Goal: Find specific page/section: Find specific page/section

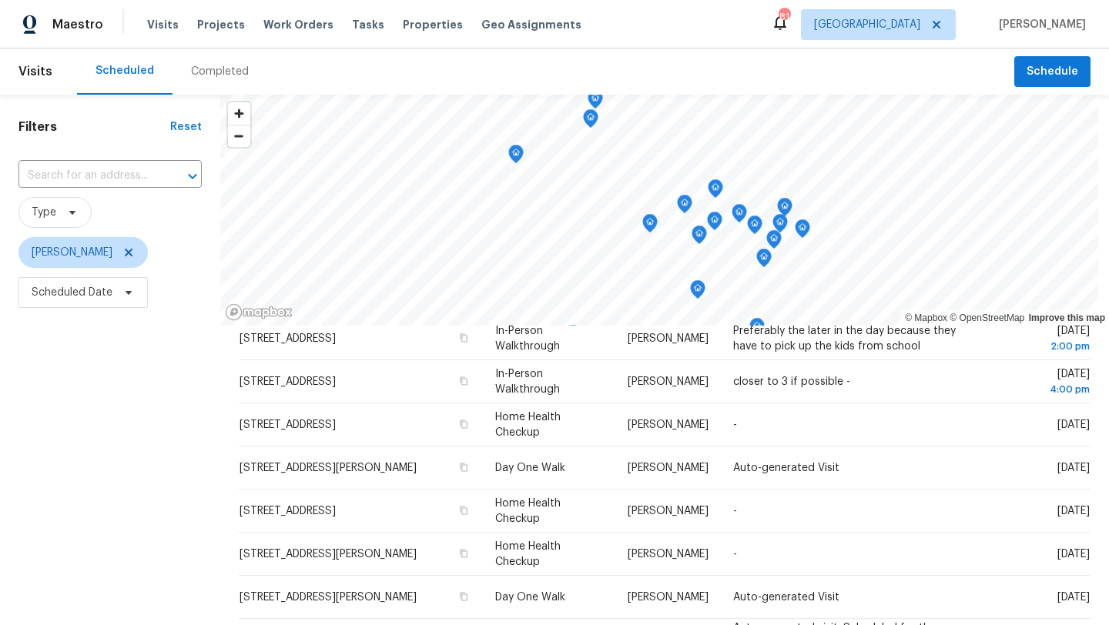
scroll to position [470, 0]
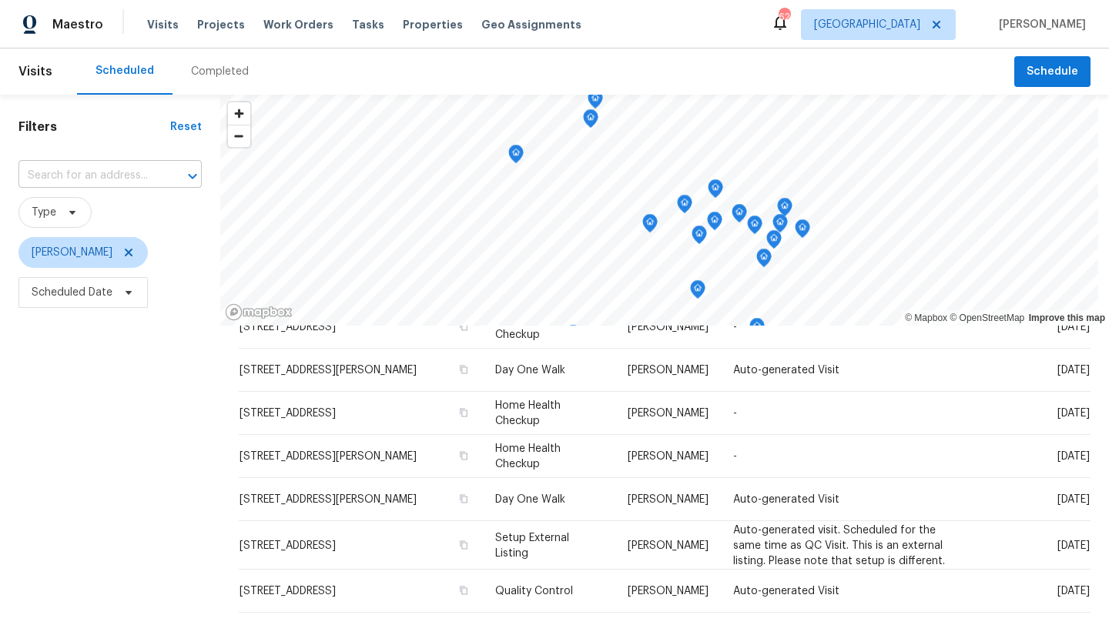
click at [118, 173] on input "text" at bounding box center [88, 176] width 140 height 24
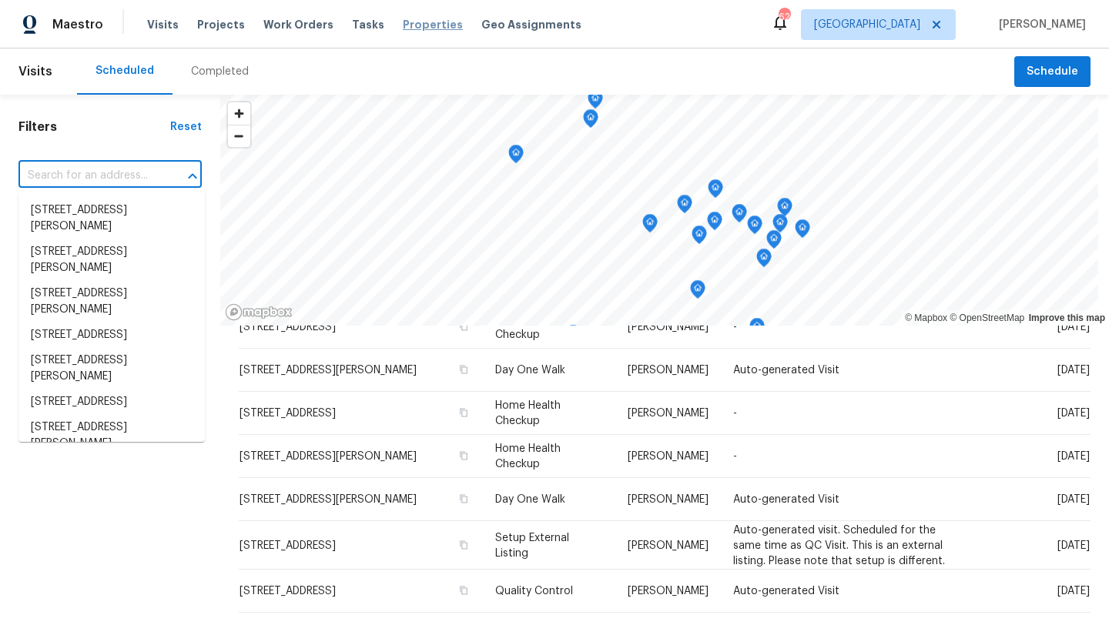
click at [410, 24] on span "Properties" at bounding box center [433, 24] width 60 height 15
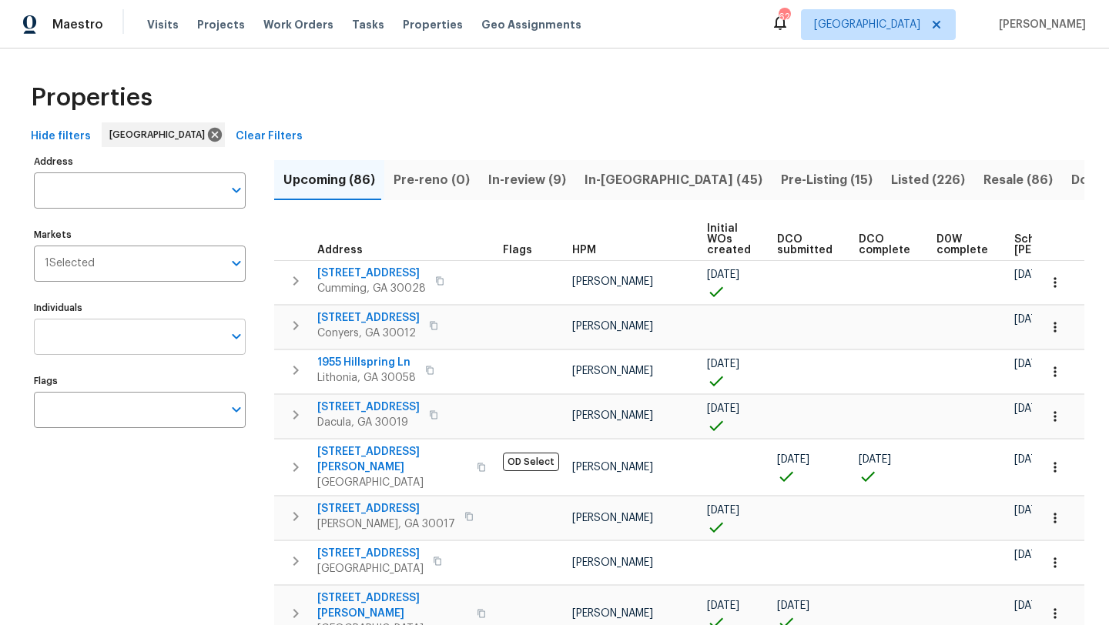
click at [159, 329] on input "Individuals" at bounding box center [128, 337] width 189 height 36
type input "kenroy"
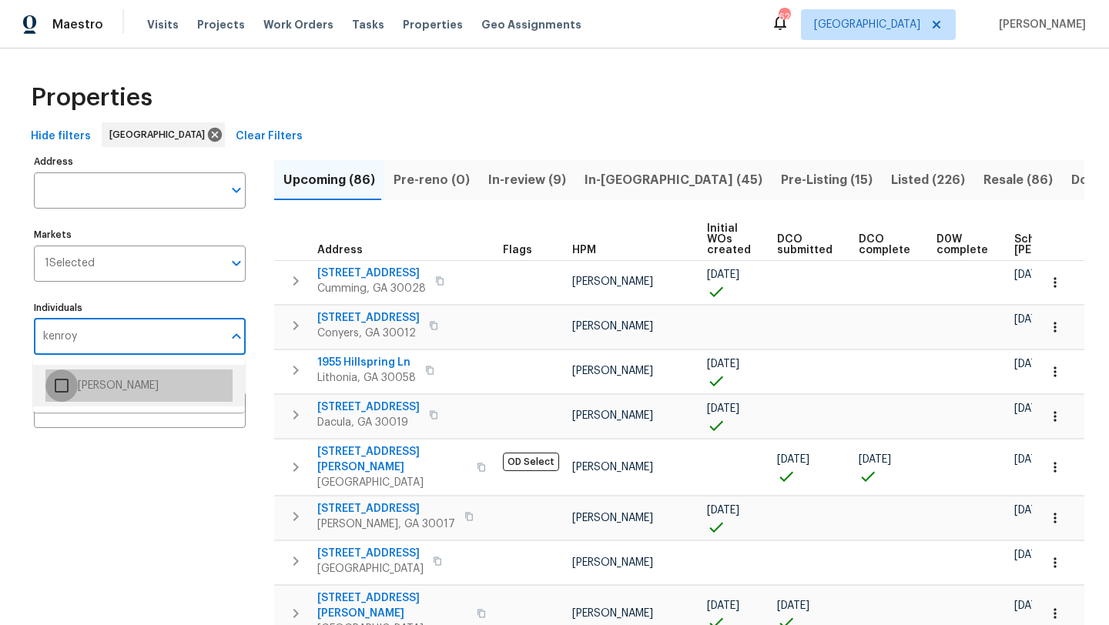
click at [65, 389] on input "checkbox" at bounding box center [61, 386] width 32 height 32
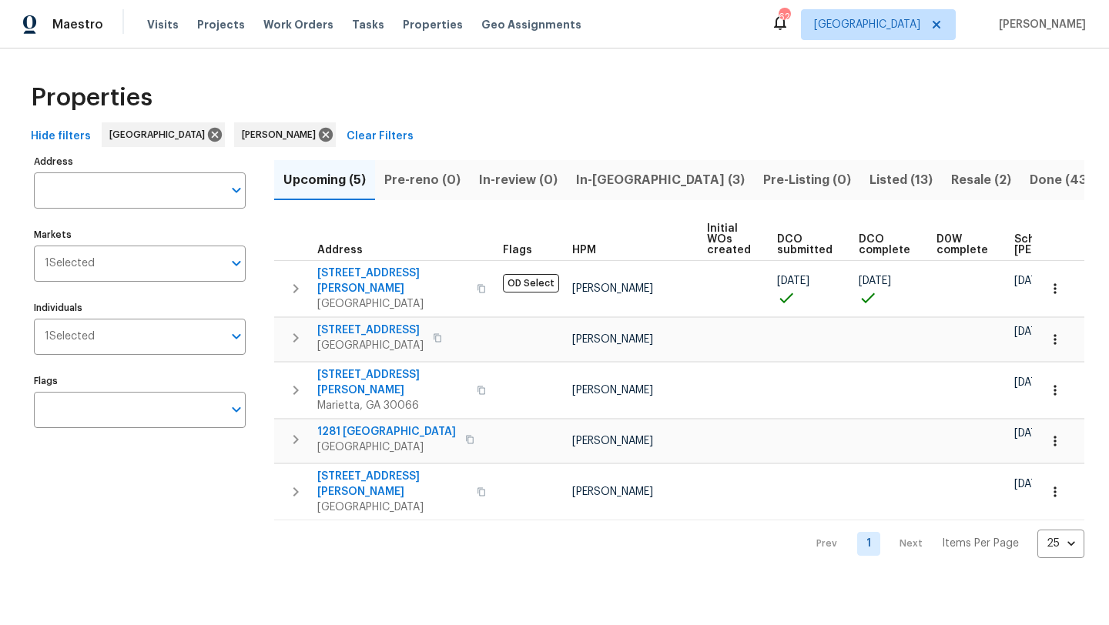
click at [625, 182] on span "In-[GEOGRAPHIC_DATA] (3)" at bounding box center [660, 180] width 169 height 22
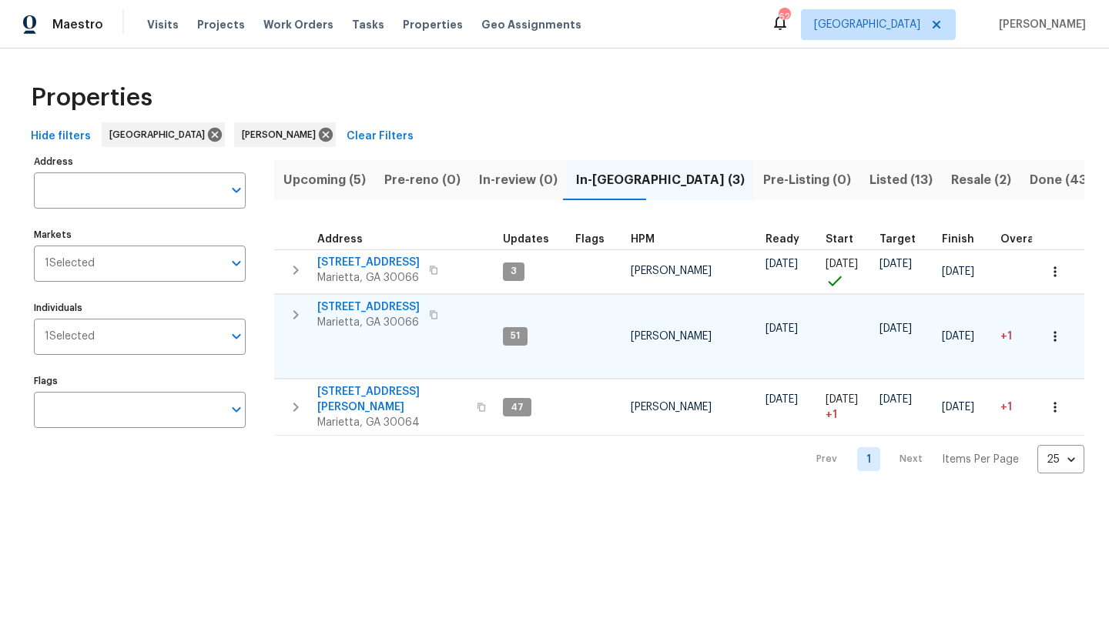
click at [380, 310] on span "[STREET_ADDRESS]" at bounding box center [368, 306] width 102 height 15
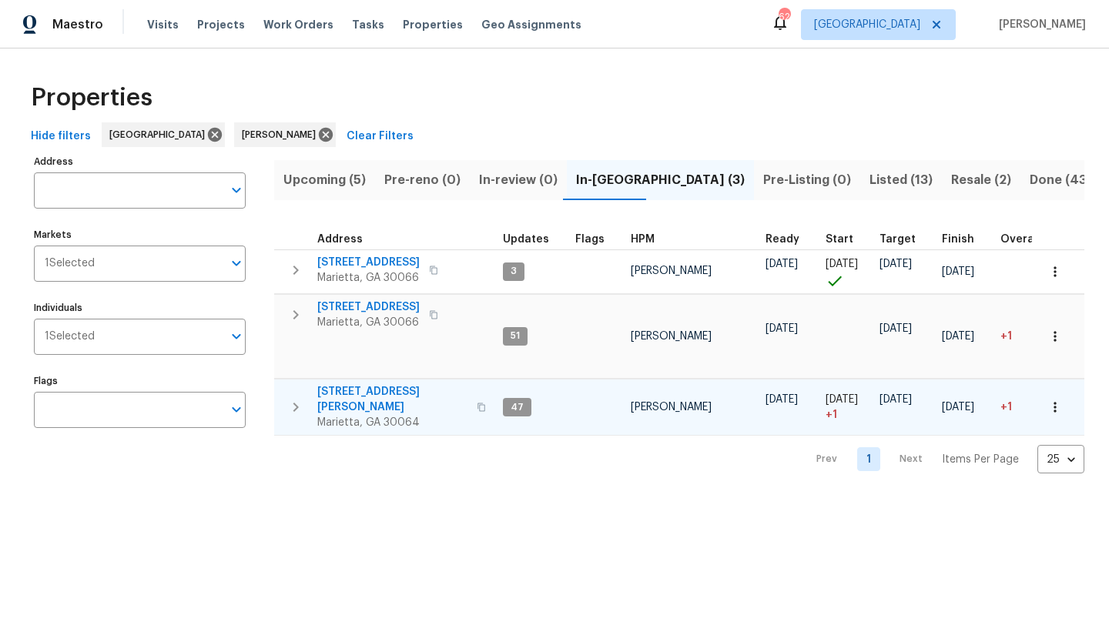
click at [376, 390] on span "[STREET_ADDRESS][PERSON_NAME]" at bounding box center [392, 399] width 150 height 31
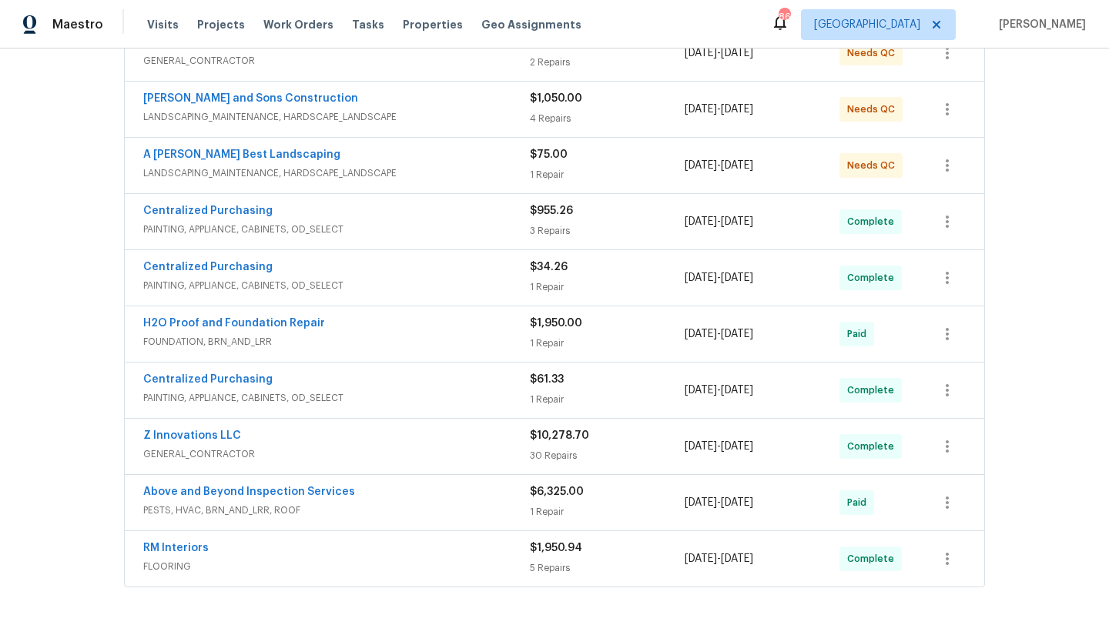
scroll to position [326, 0]
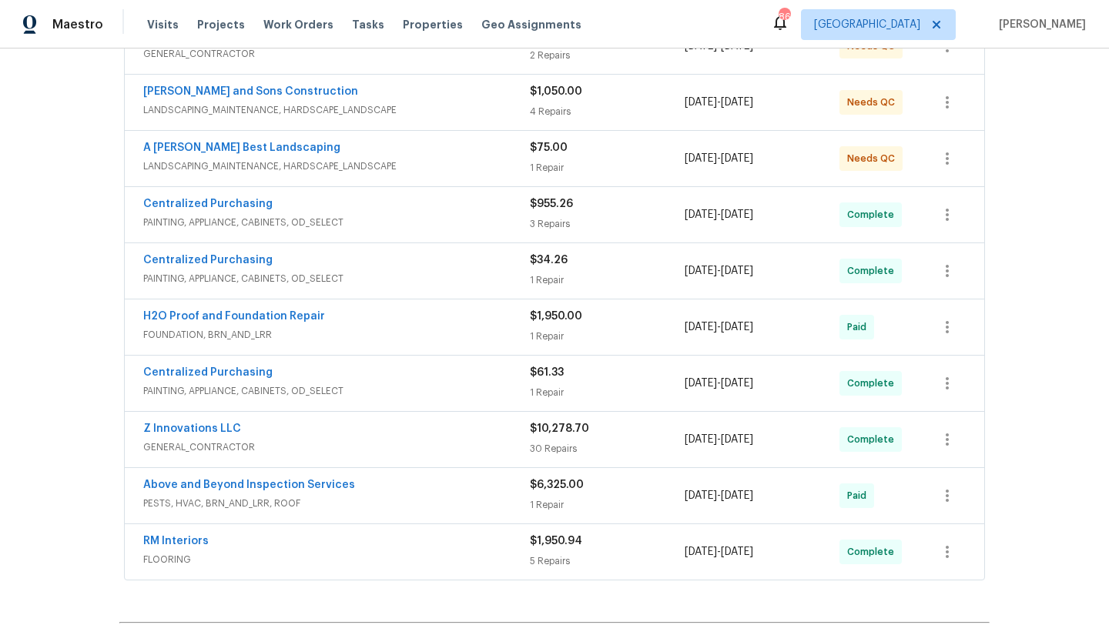
click at [228, 422] on span "Z Innovations LLC" at bounding box center [192, 428] width 98 height 15
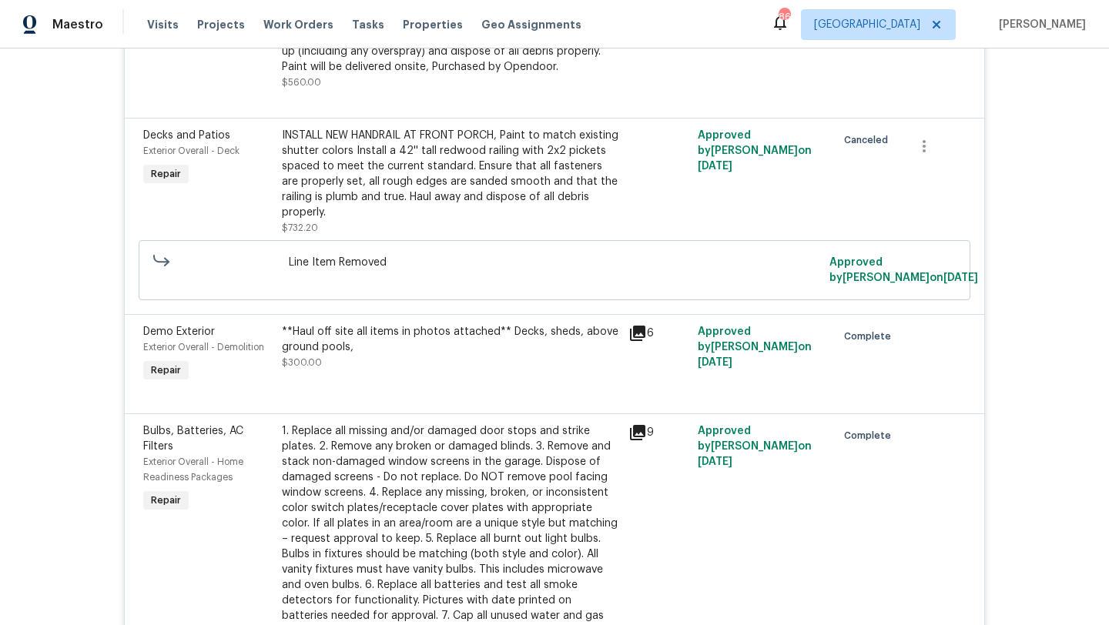
scroll to position [1390, 0]
